Goal: Navigation & Orientation: Find specific page/section

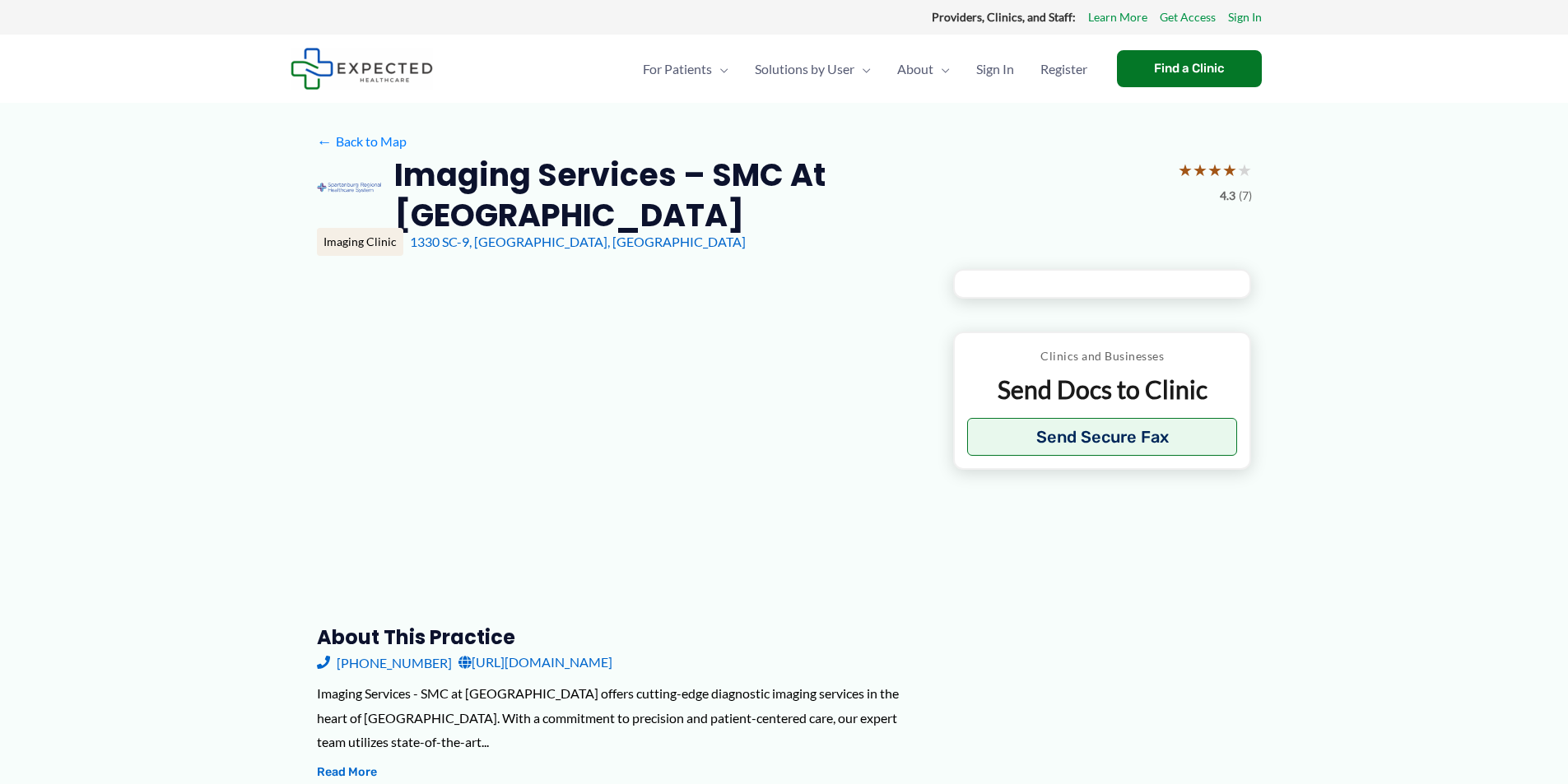
type input "**********"
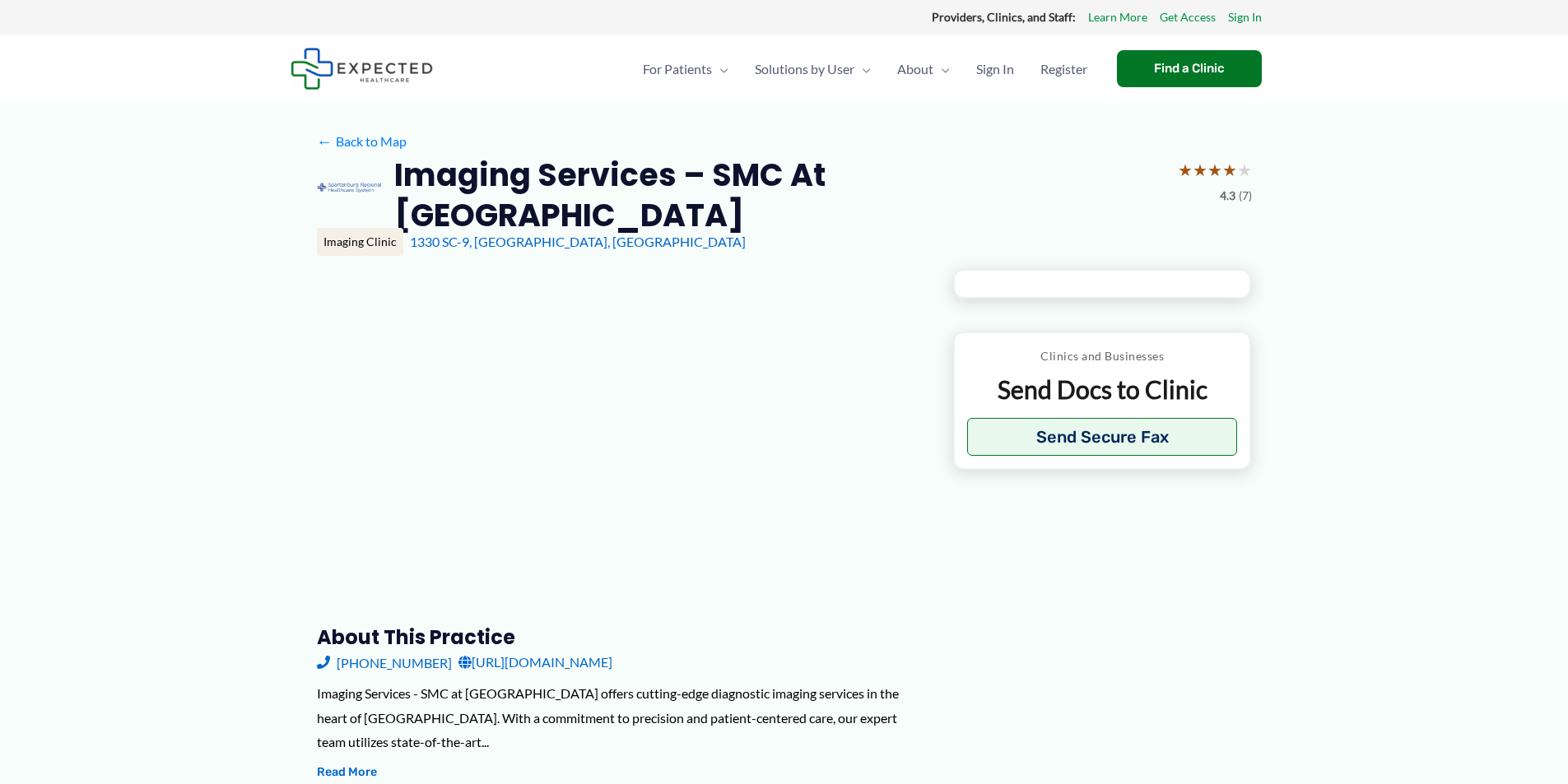
type input "**********"
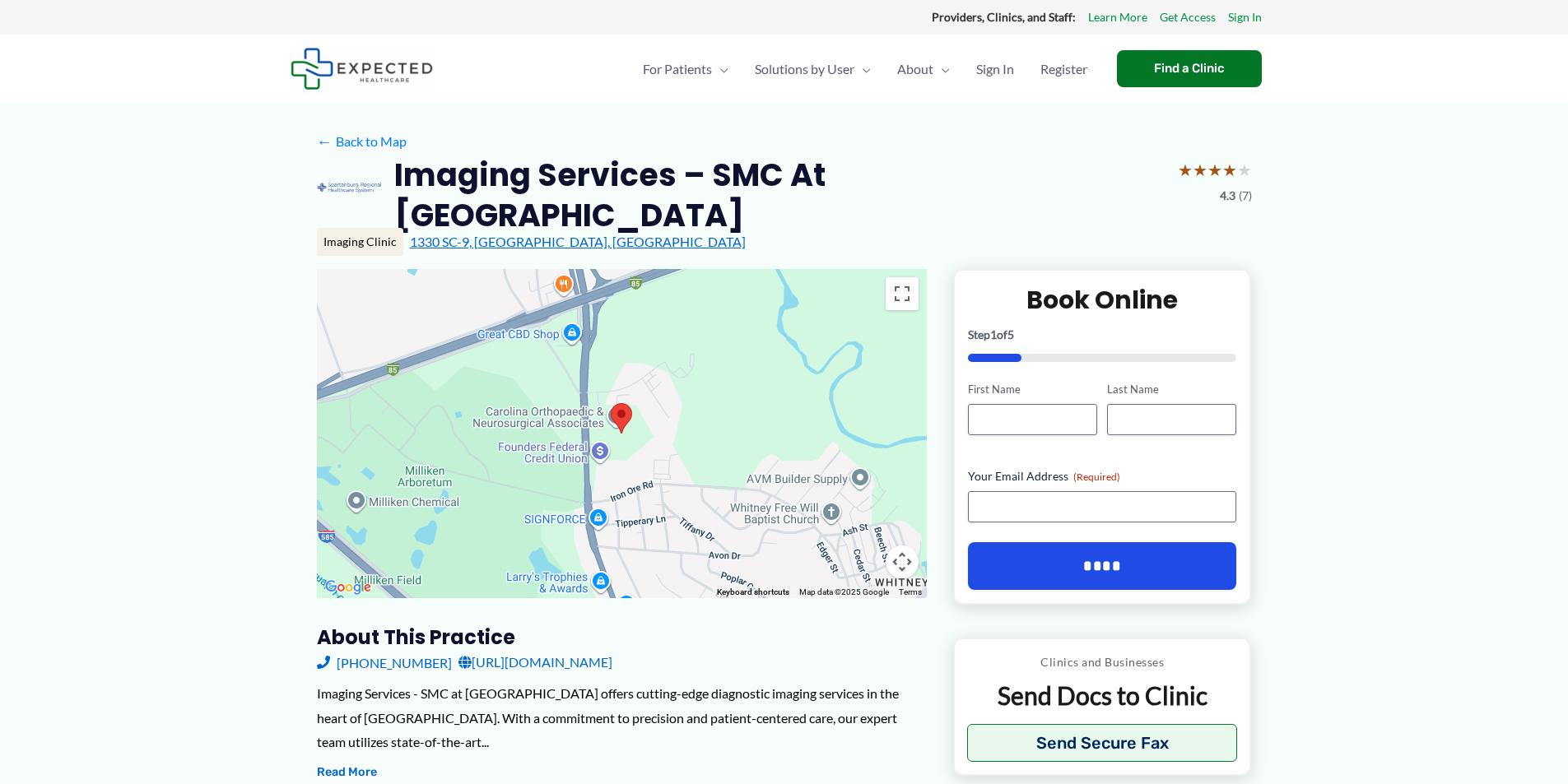
click at [477, 234] on link "1330 SC-9, [GEOGRAPHIC_DATA], [GEOGRAPHIC_DATA]" at bounding box center [578, 242] width 336 height 16
click at [926, 109] on link "About Us" at bounding box center [983, 120] width 197 height 43
